Goal: Information Seeking & Learning: Learn about a topic

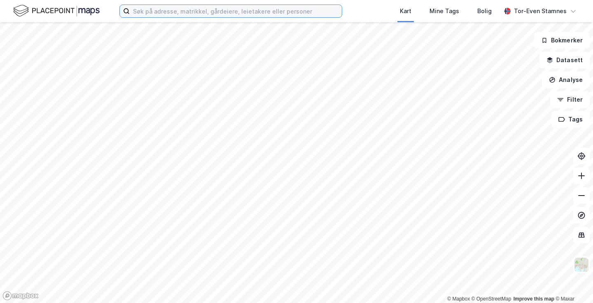
click at [198, 11] on input at bounding box center [236, 11] width 212 height 12
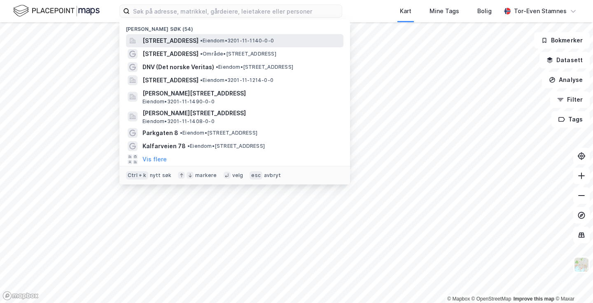
click at [194, 43] on span "[STREET_ADDRESS]" at bounding box center [170, 41] width 56 height 10
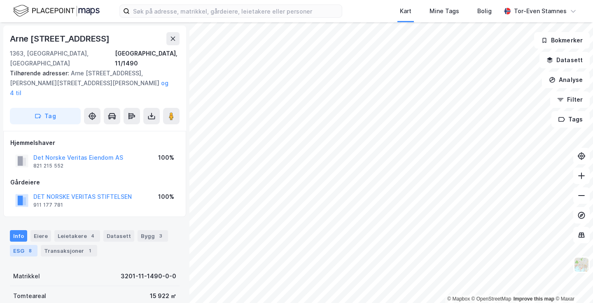
click at [23, 245] on div "ESG 8" at bounding box center [24, 251] width 28 height 12
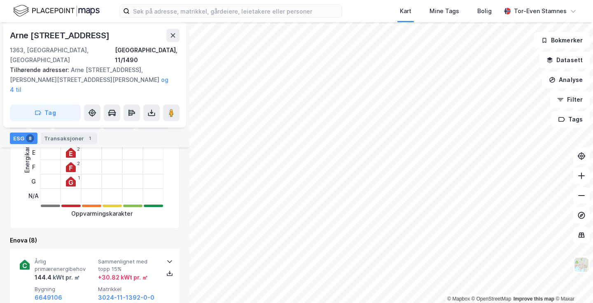
scroll to position [206, 0]
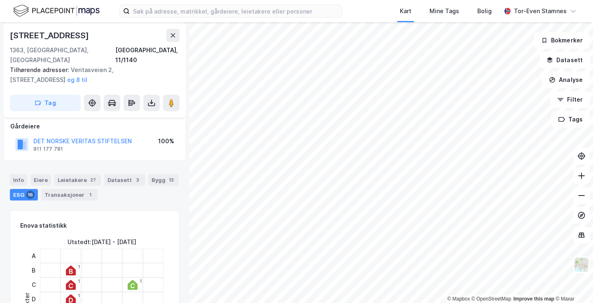
scroll to position [41, 0]
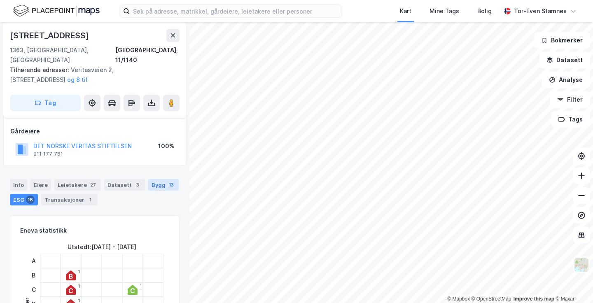
click at [158, 179] on div "Bygg 13" at bounding box center [163, 185] width 30 height 12
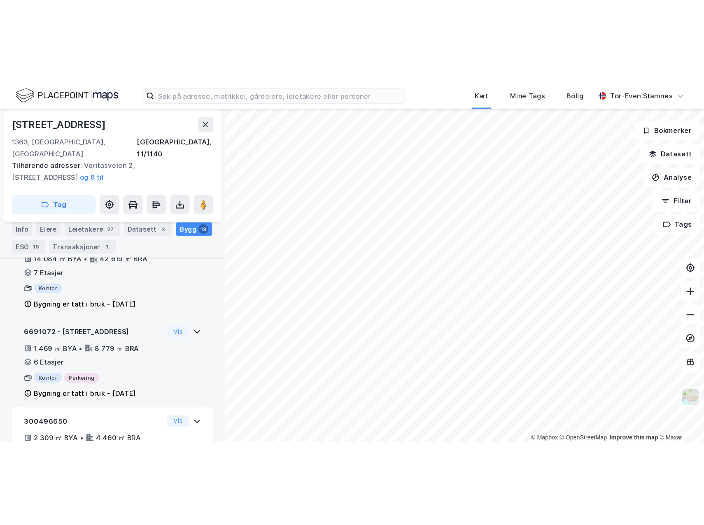
scroll to position [247, 0]
